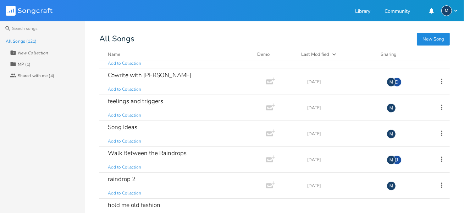
scroll to position [390, 0]
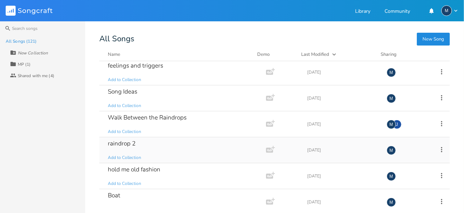
click at [121, 140] on div "raindrop 2" at bounding box center [122, 143] width 28 height 6
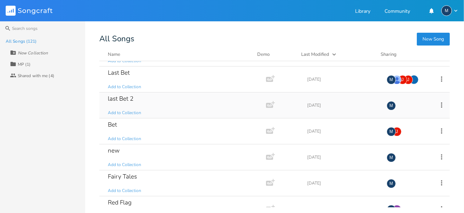
scroll to position [1455, 0]
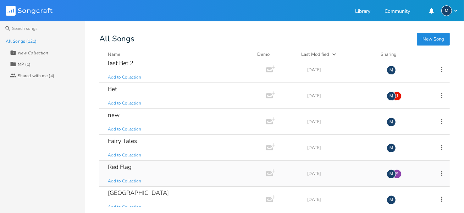
click at [123, 164] on div "Red Flag" at bounding box center [120, 167] width 24 height 6
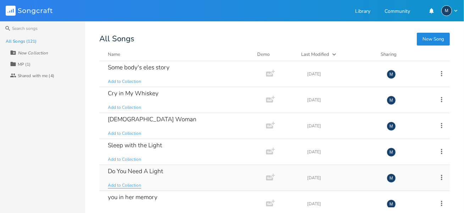
scroll to position [35, 0]
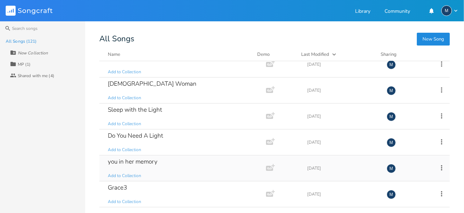
click at [134, 161] on div "you in her memory" at bounding box center [133, 161] width 50 height 6
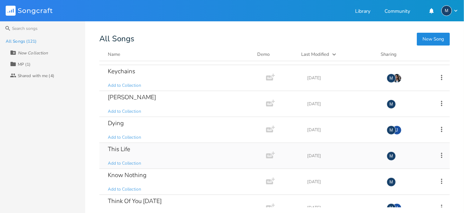
scroll to position [213, 0]
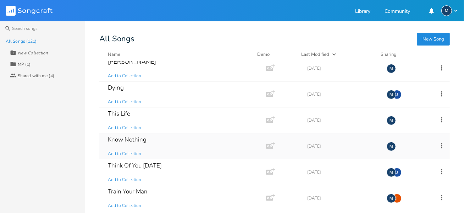
click at [124, 136] on div "Know Nothing" at bounding box center [127, 139] width 39 height 6
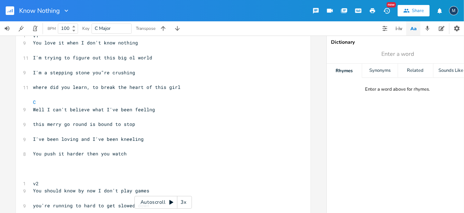
scroll to position [94, 0]
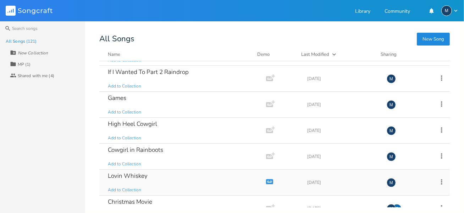
scroll to position [2939, 0]
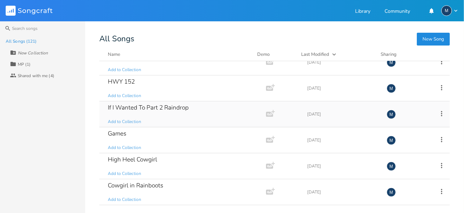
click at [165, 101] on div "If I Wanted To Part 2 Raindrop Add to Collection" at bounding box center [181, 114] width 147 height 26
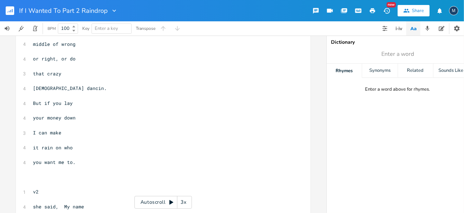
scroll to position [213, 0]
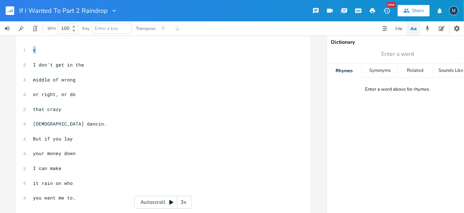
drag, startPoint x: 27, startPoint y: 47, endPoint x: 34, endPoint y: 51, distance: 8.1
click at [34, 51] on div "xxxxxxxxxx [Verse 1] If I Wanted To ​ 4 Marketa Black ​ [DATE] ​ ​ ​ 5 You came…" at bounding box center [163, 104] width 295 height 554
drag, startPoint x: 34, startPoint y: 51, endPoint x: 32, endPoint y: 45, distance: 6.5
click at [32, 45] on pre "​" at bounding box center [160, 42] width 256 height 7
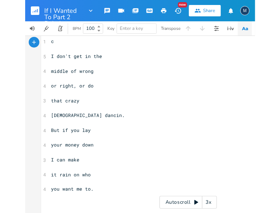
scroll to position [248, 0]
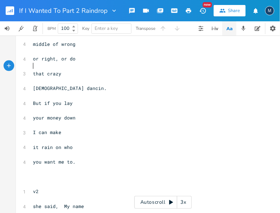
click at [185, 68] on pre "​" at bounding box center [160, 65] width 256 height 7
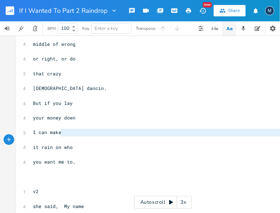
drag, startPoint x: 166, startPoint y: 0, endPoint x: 132, endPoint y: 137, distance: 140.7
click at [132, 137] on pre "​" at bounding box center [160, 139] width 256 height 7
